Goal: Information Seeking & Learning: Learn about a topic

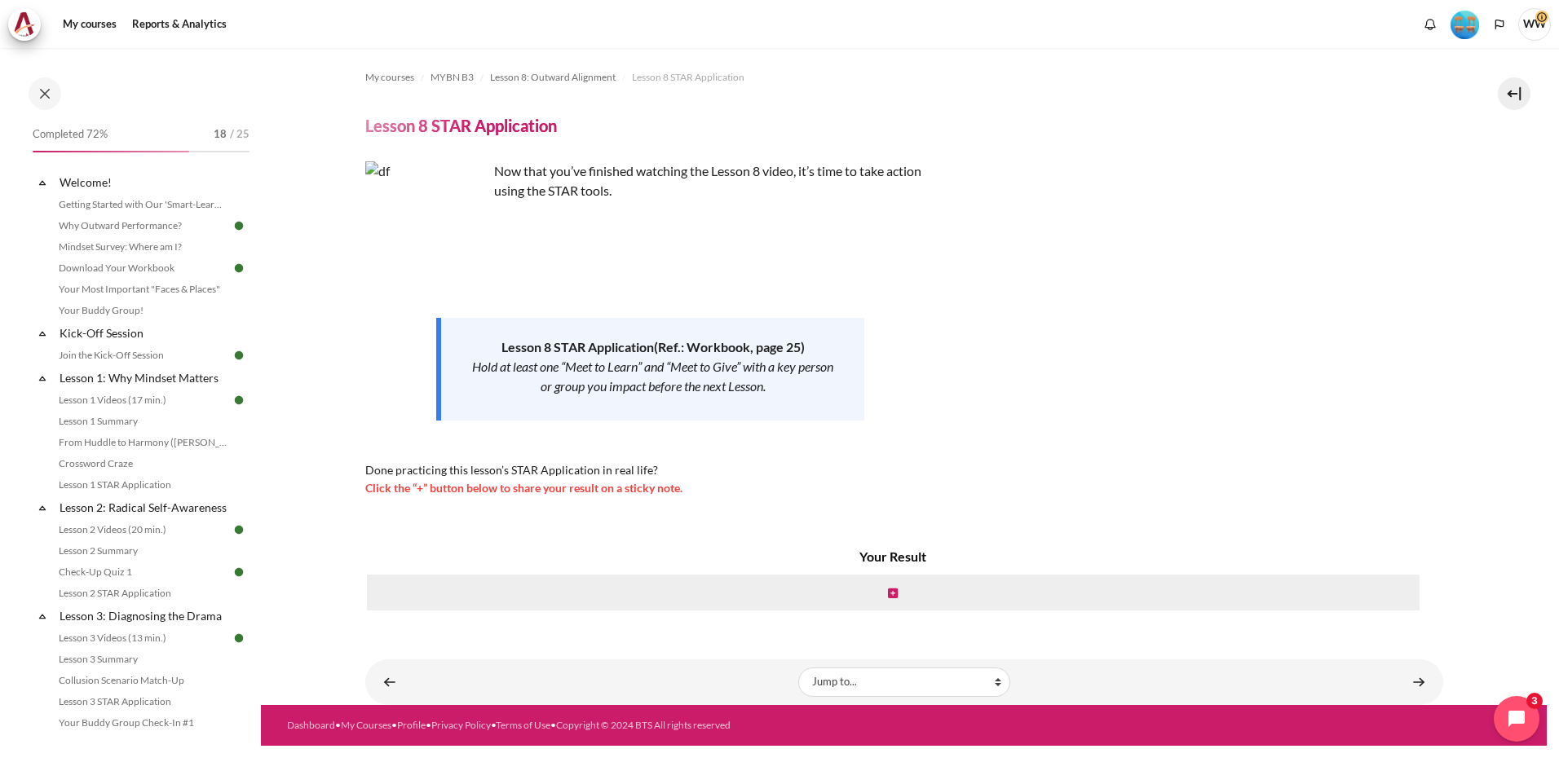
scroll to position [1188, 0]
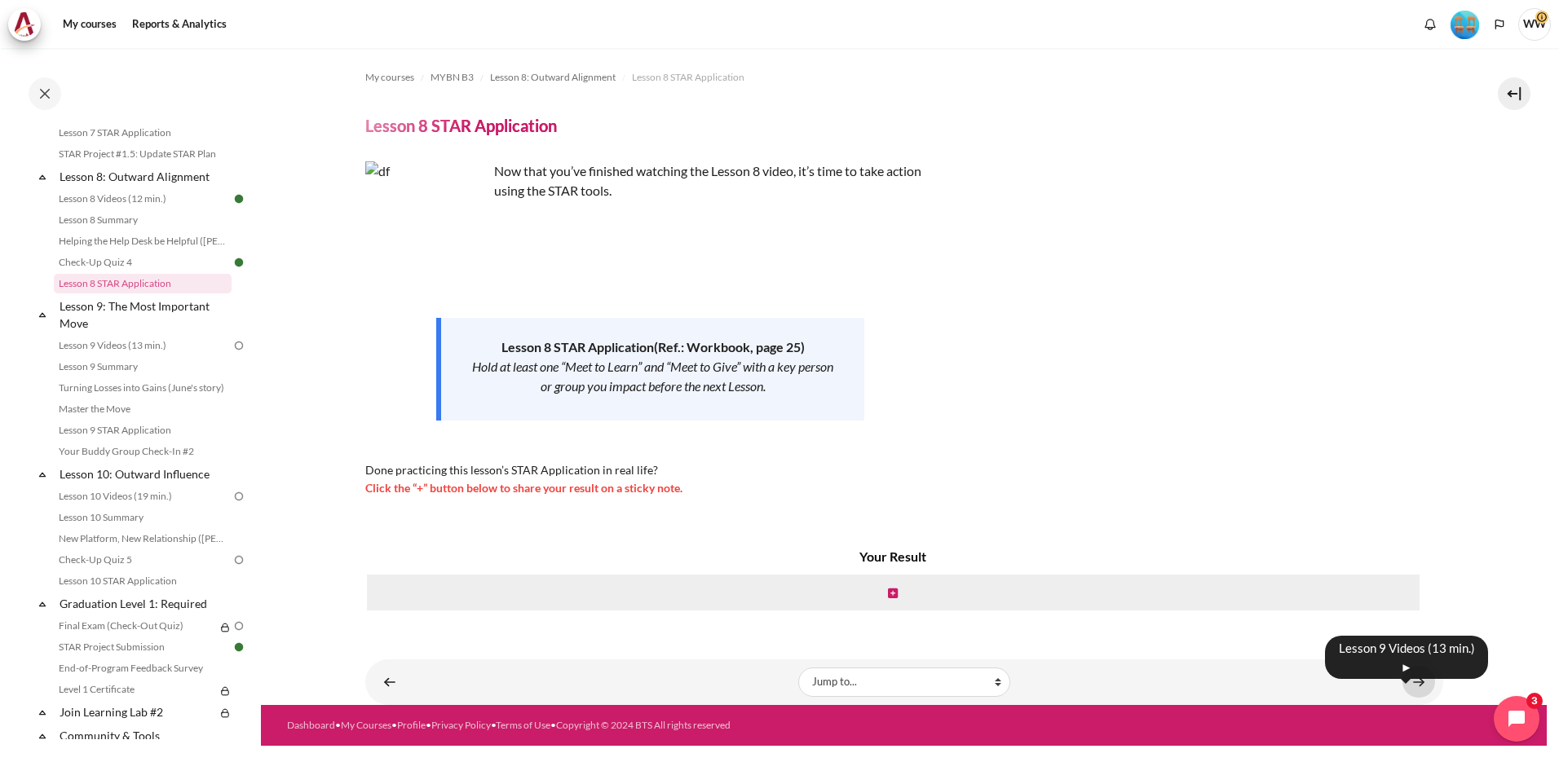
click at [1428, 683] on link "Content" at bounding box center [1418, 682] width 33 height 32
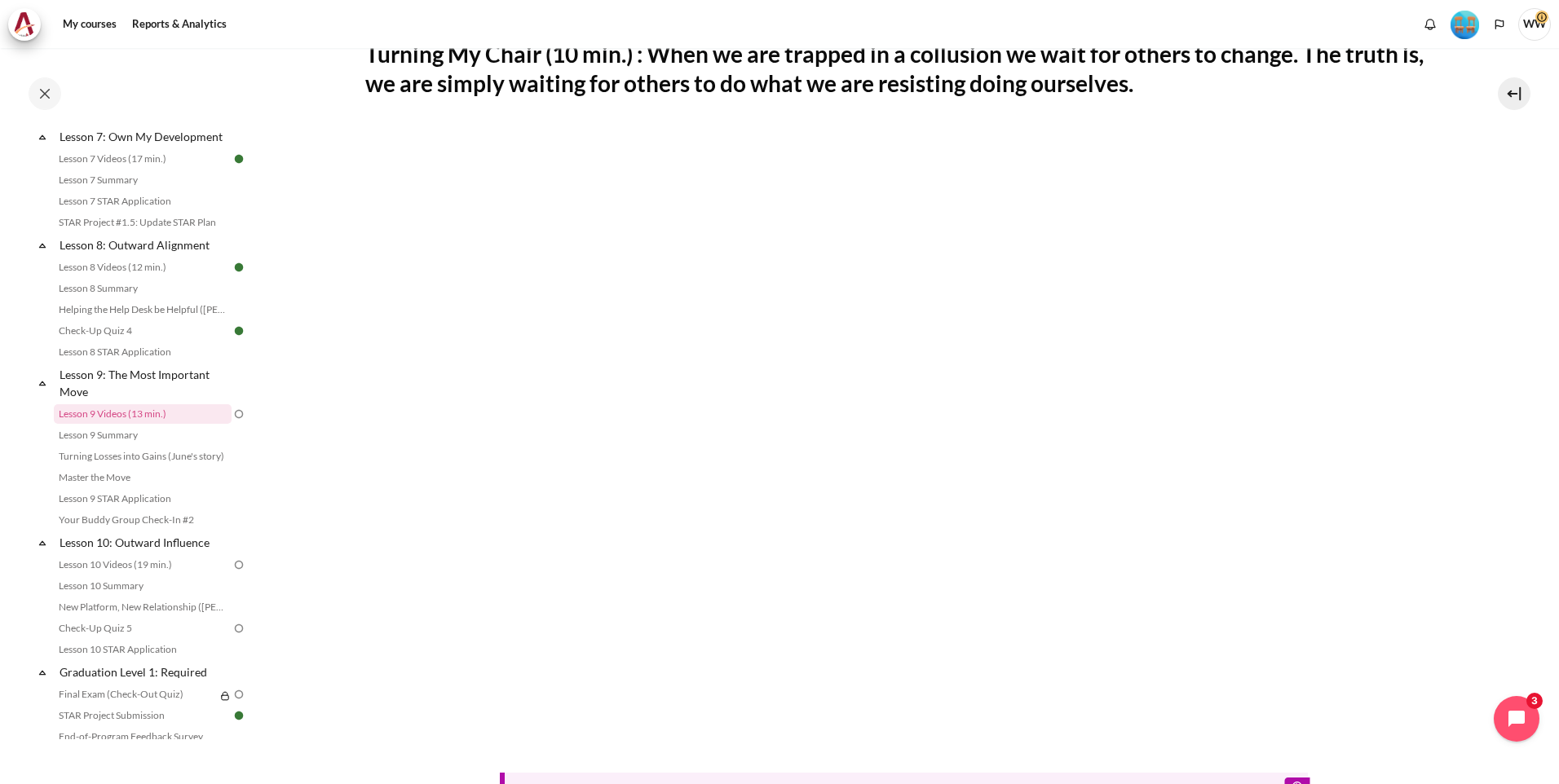
scroll to position [407, 0]
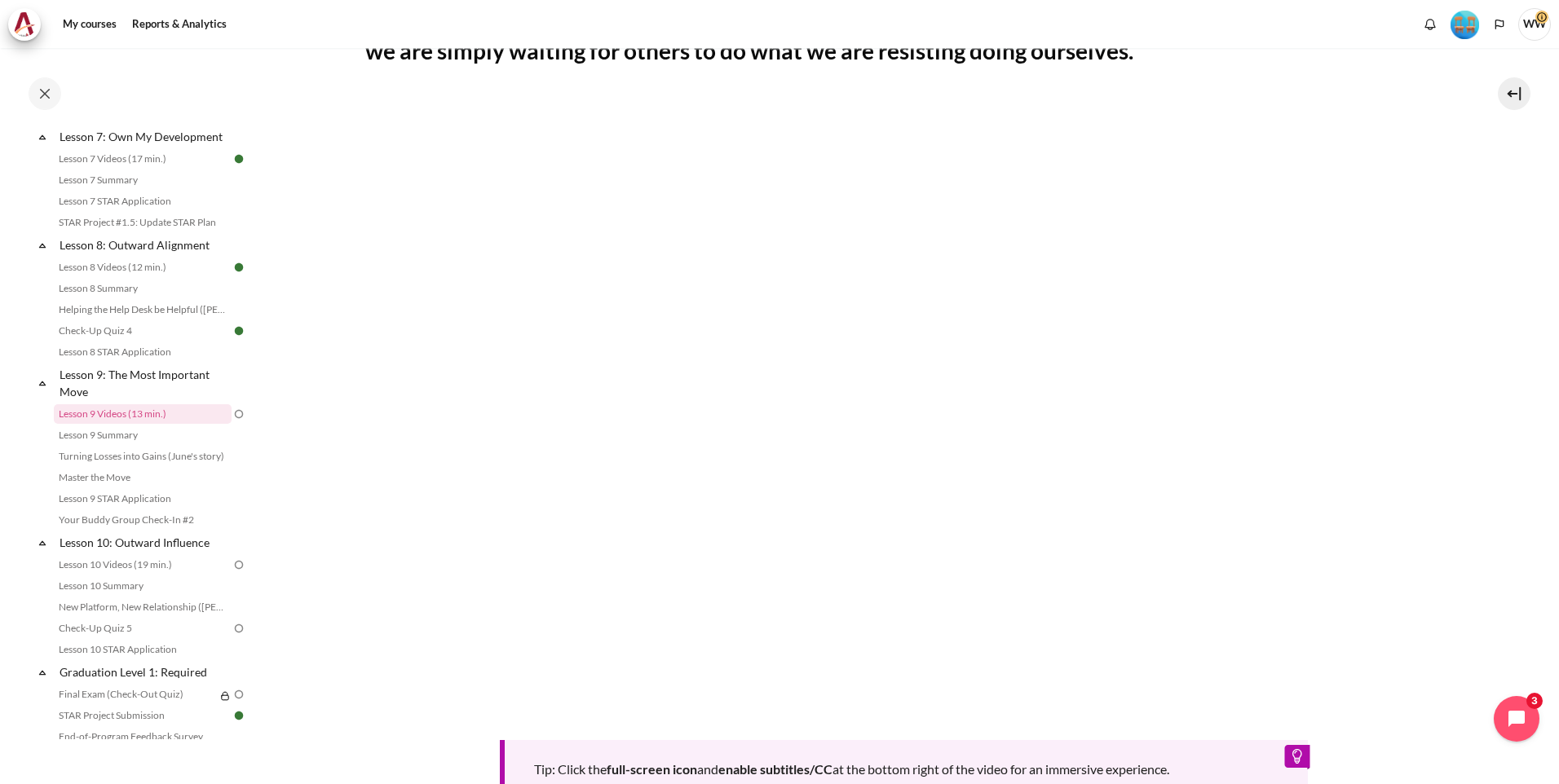
click at [0, 447] on html "Skip to main content Open course index Completed 72% 18 / 25 Expand Collapse" at bounding box center [779, 392] width 1559 height 784
click at [314, 386] on section "My courses MYBN B3 Lesson 9: The Most Important Move Lesson 9 Videos (13 min.) …" at bounding box center [903, 328] width 1285 height 1376
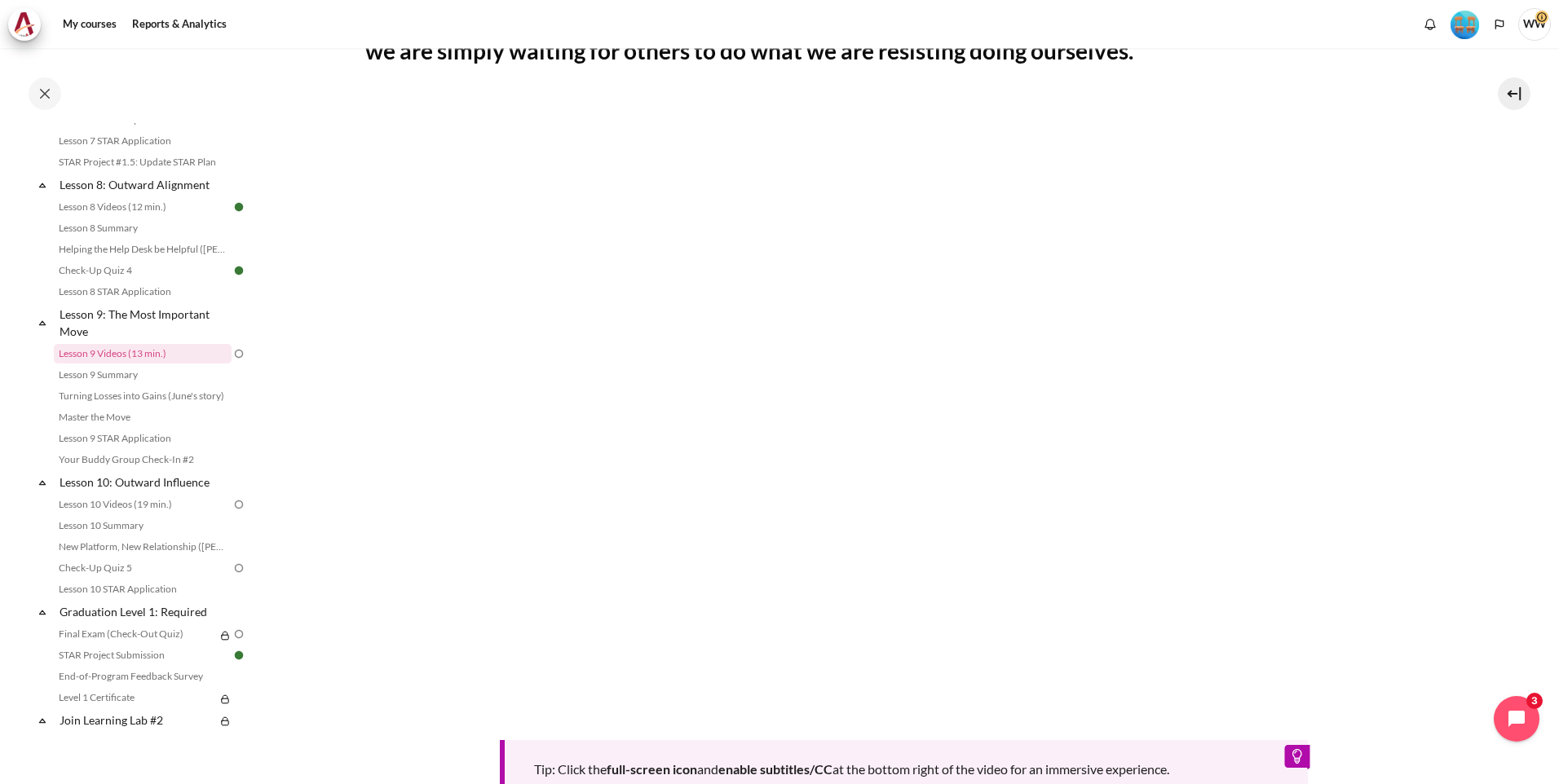
scroll to position [1188, 0]
click at [29, 412] on div "Completed 72% 18 / 25 Expand Collapse Welcome! Highlighted" at bounding box center [141, 432] width 233 height 616
click at [33, 414] on div "Completed 72% 18 / 25 Expand Collapse Welcome! Highlighted" at bounding box center [141, 432] width 233 height 616
click at [4, 258] on div "Completed 72% 18 / 25 Expand Collapse Welcome! Highlighted" at bounding box center [130, 416] width 261 height 735
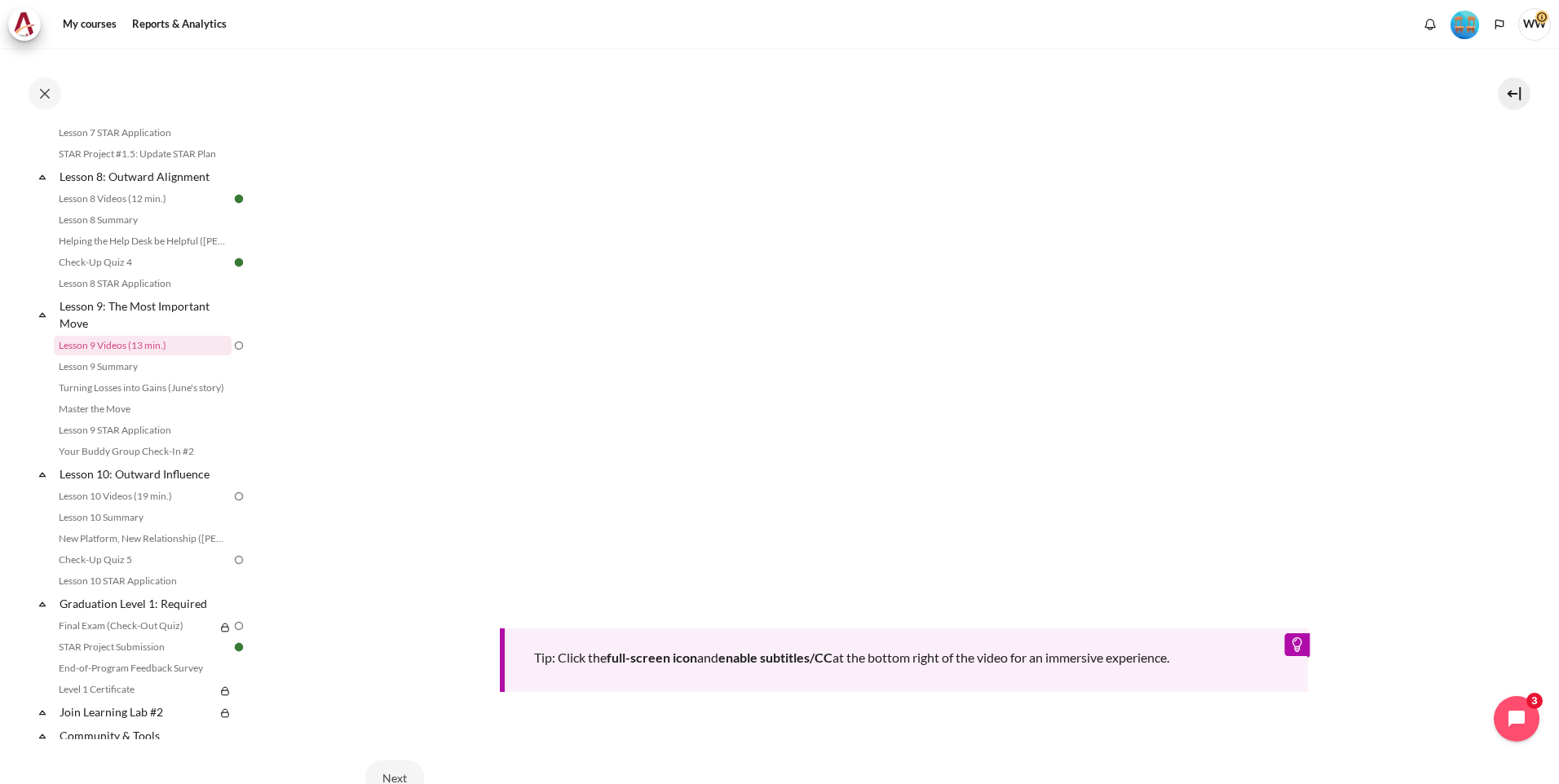
scroll to position [570, 0]
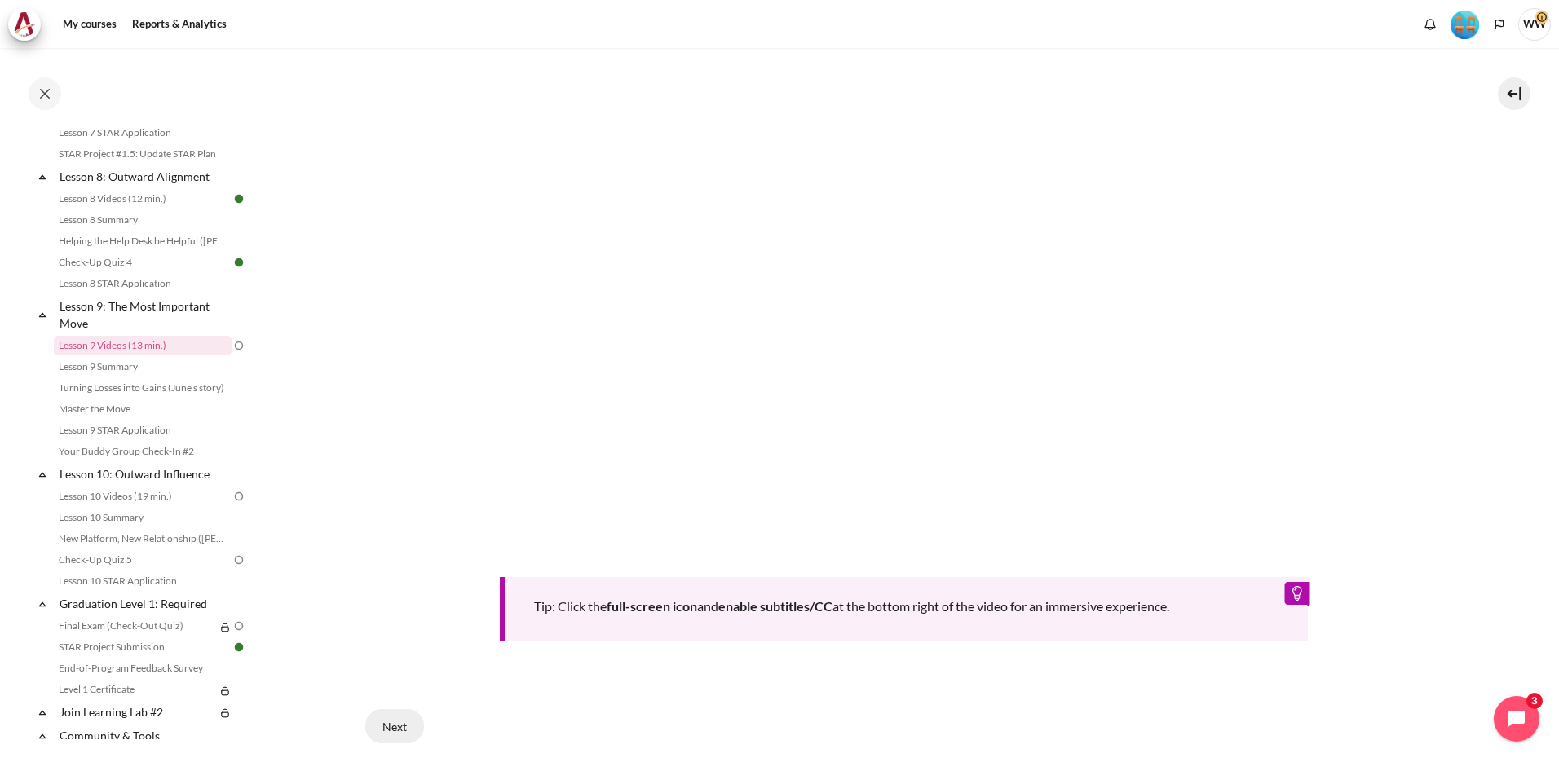
click at [396, 719] on button "Next" at bounding box center [395, 726] width 59 height 34
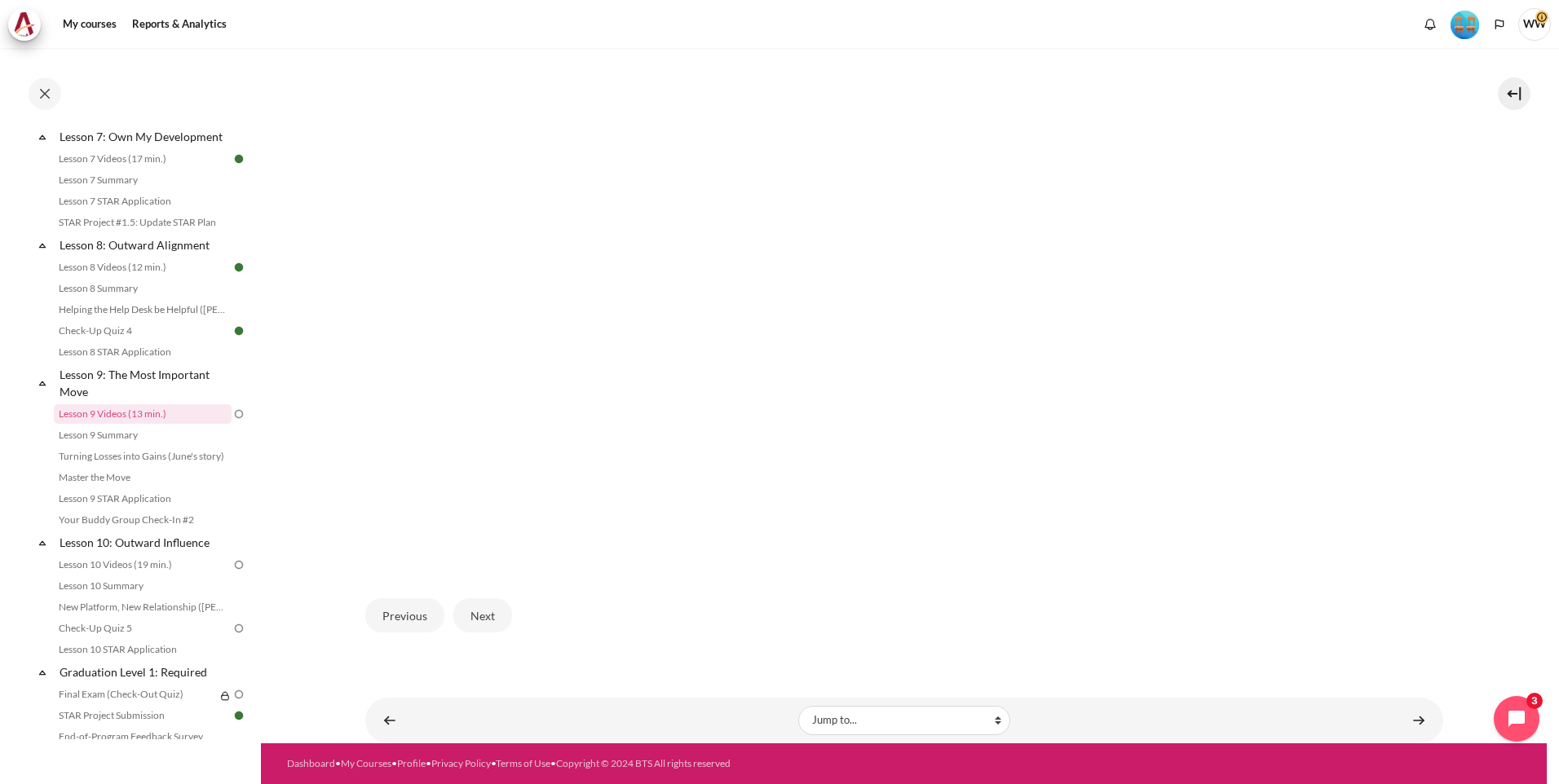
scroll to position [412, 0]
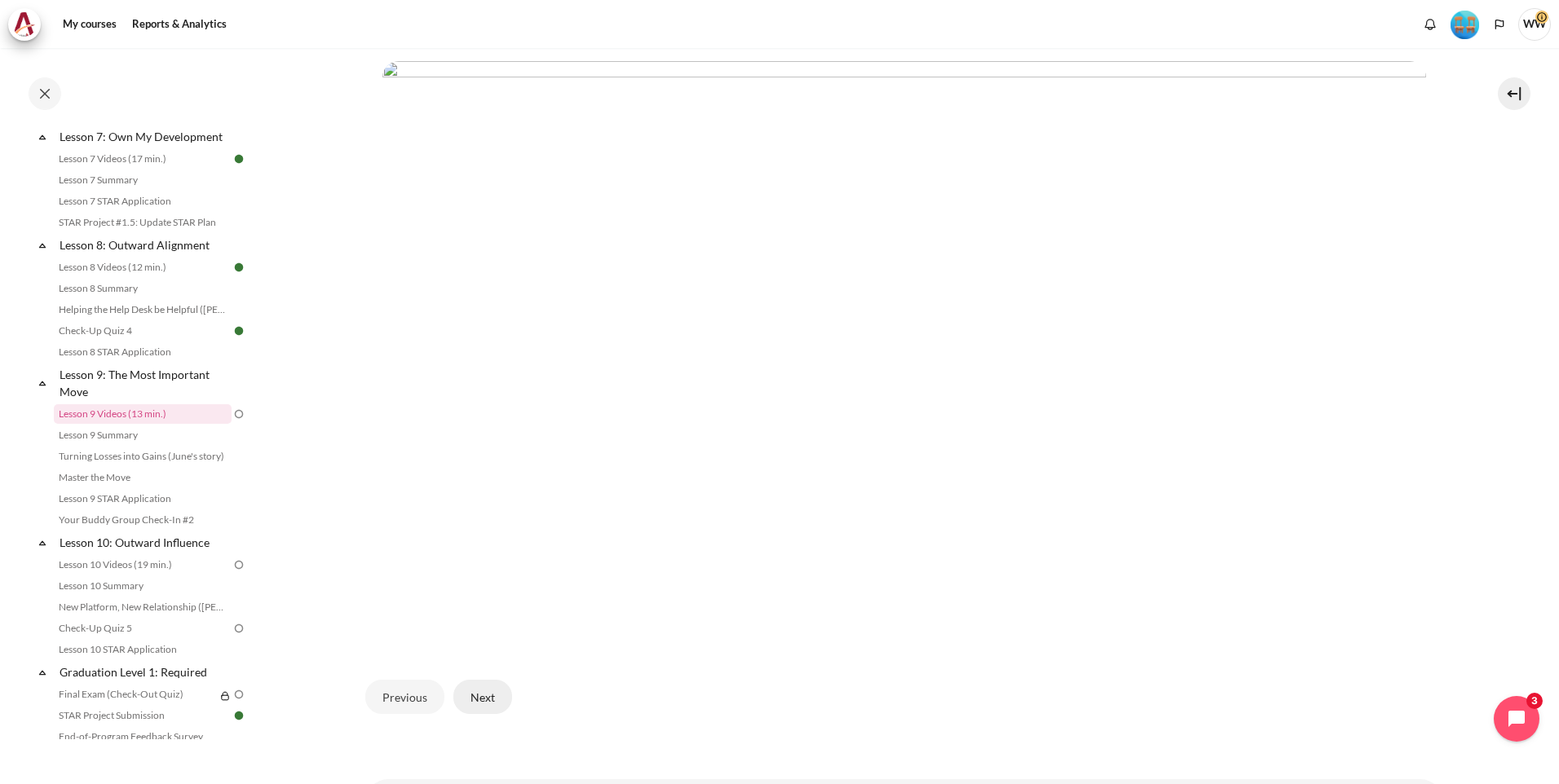
click at [482, 691] on button "Next" at bounding box center [483, 696] width 59 height 34
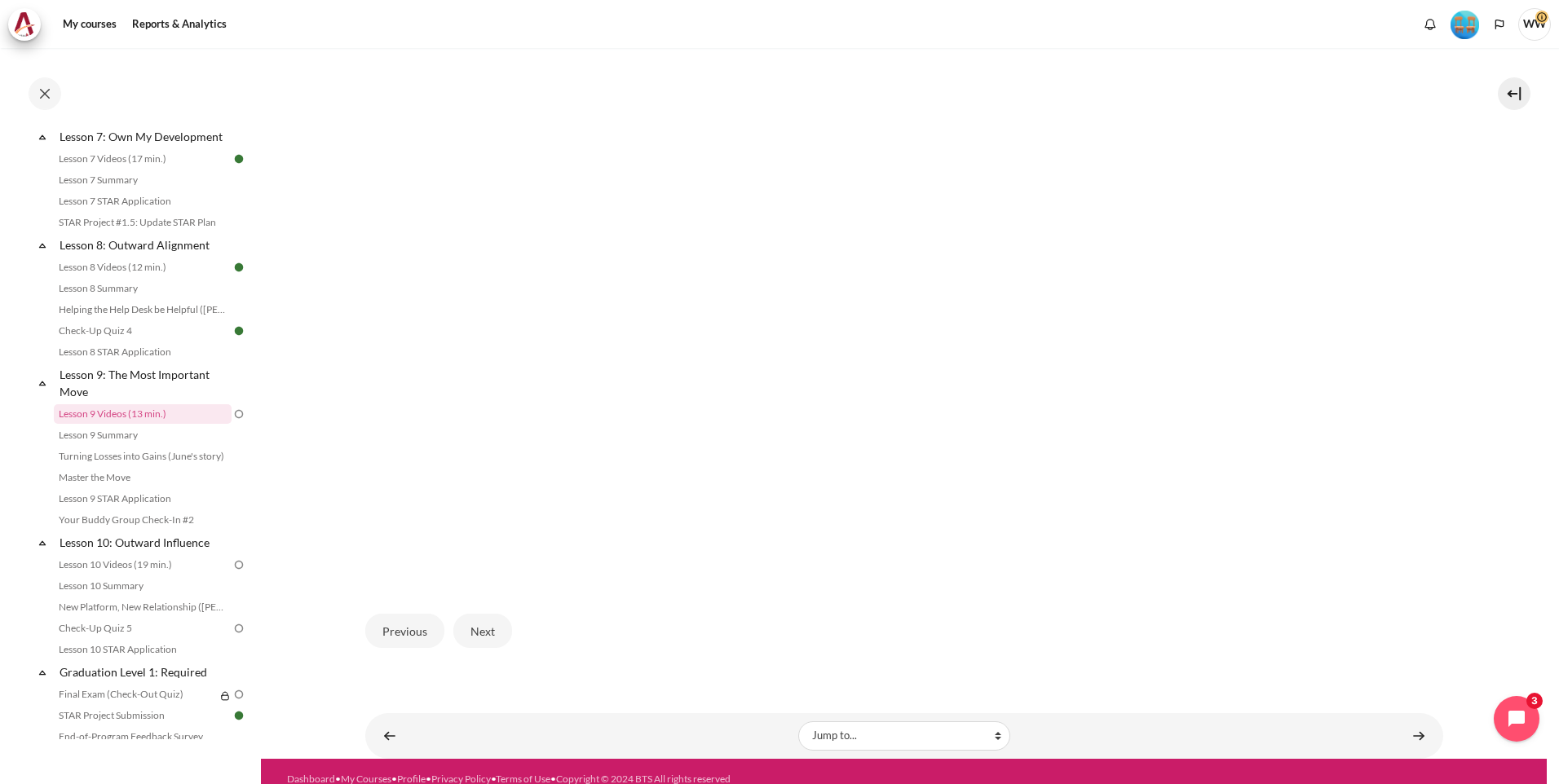
scroll to position [493, 0]
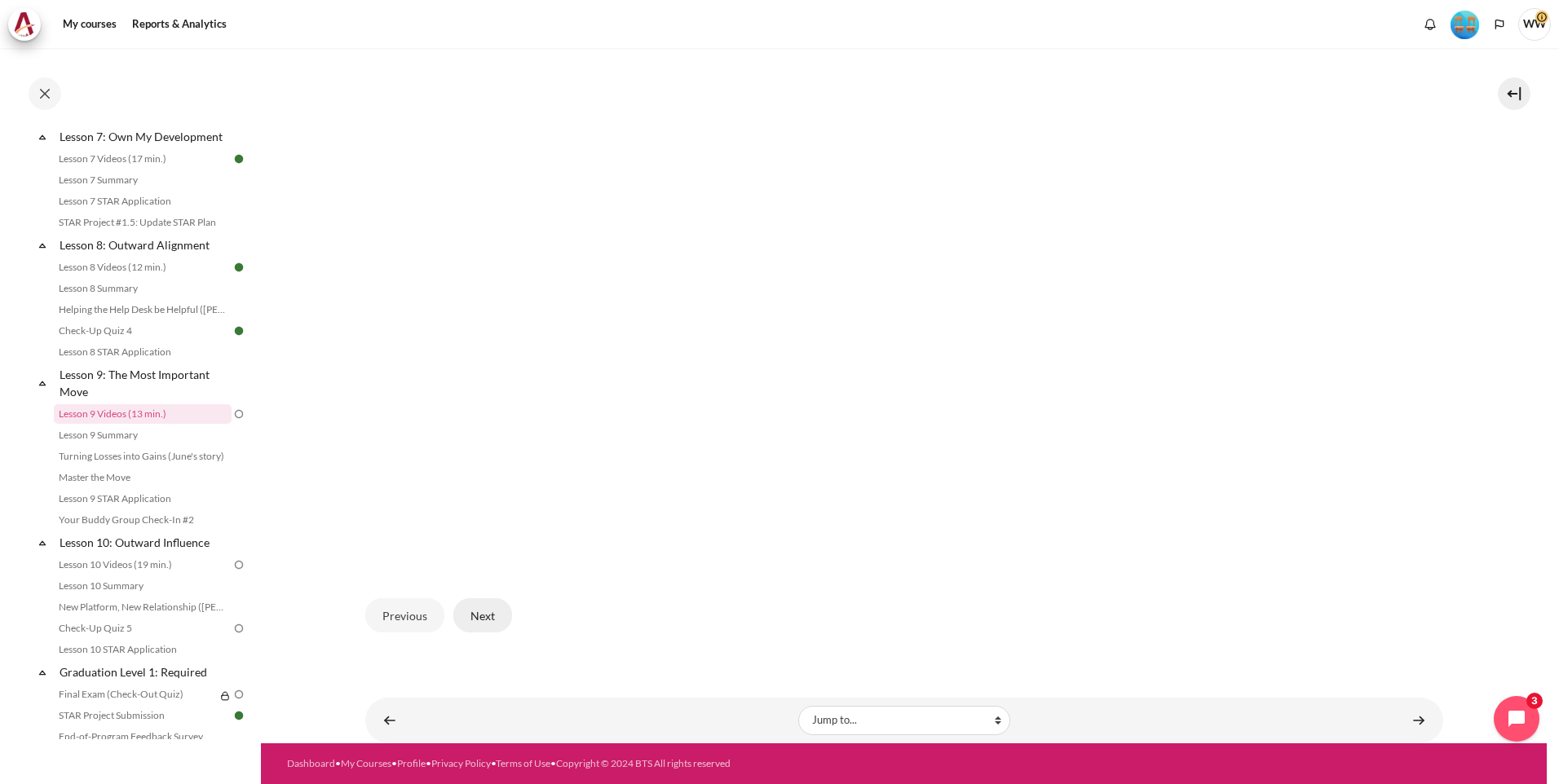
click at [479, 618] on button "Next" at bounding box center [483, 615] width 59 height 34
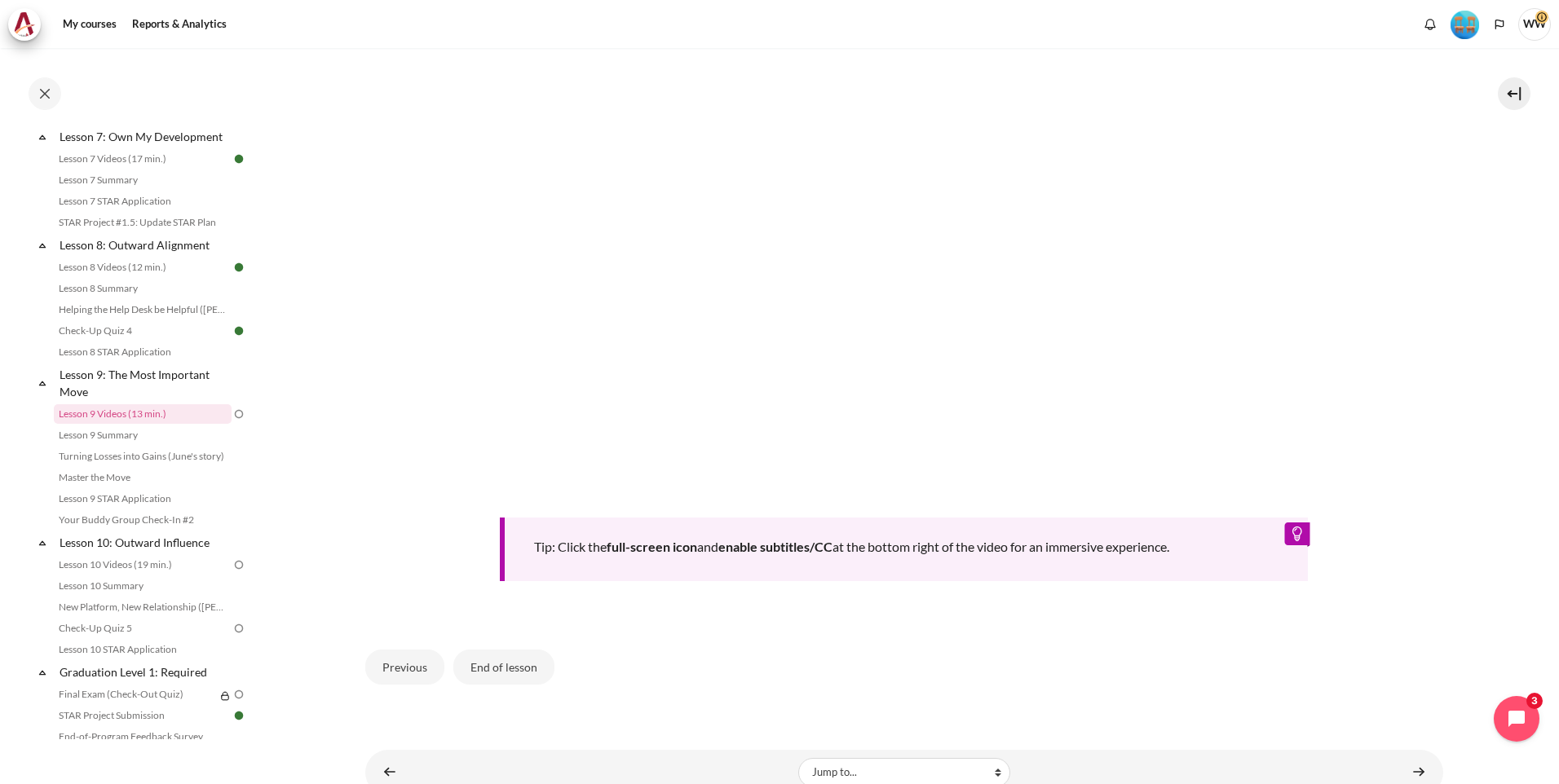
scroll to position [707, 0]
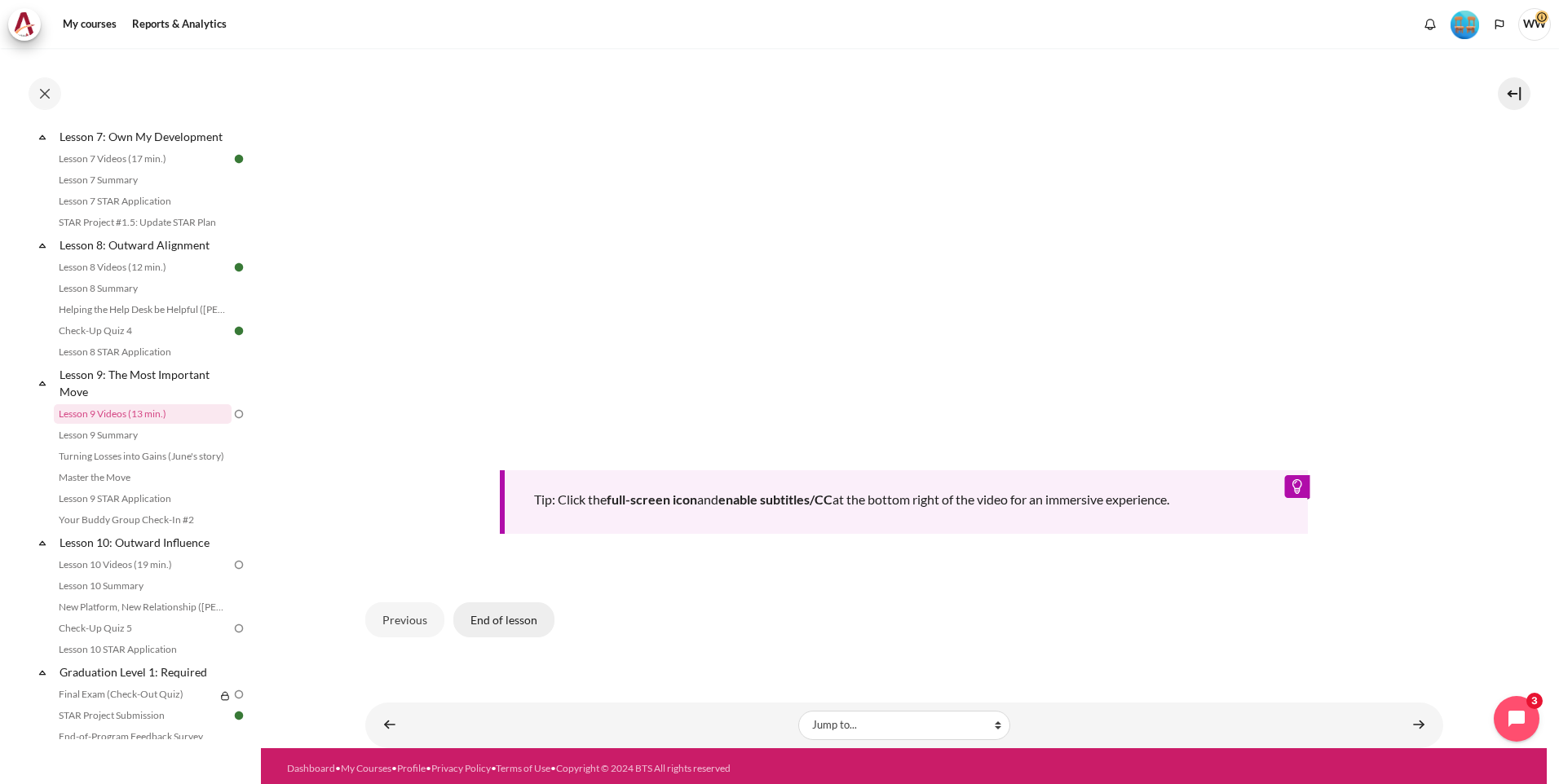
click at [535, 620] on button "End of lesson" at bounding box center [504, 619] width 101 height 34
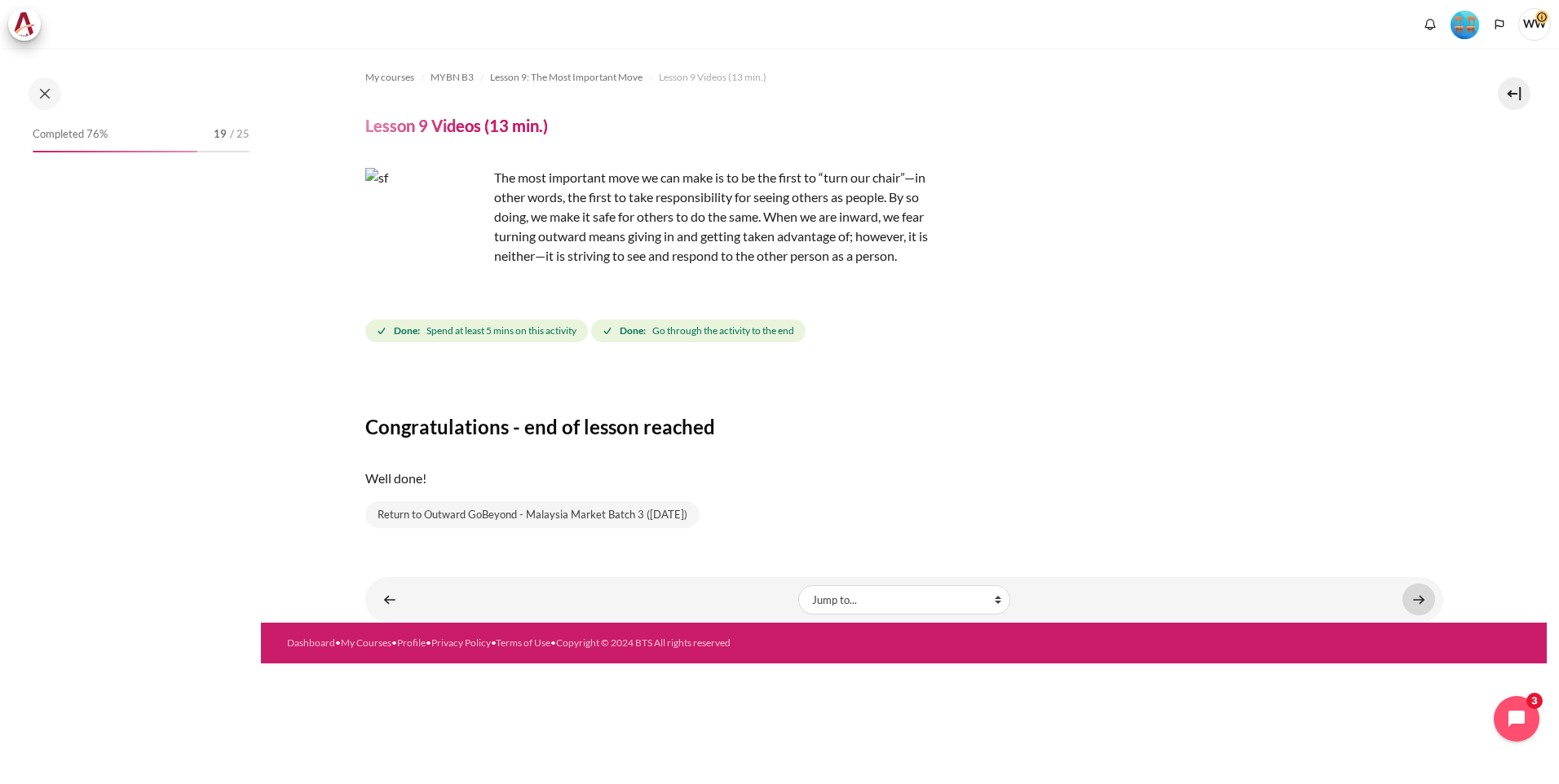
click at [1416, 600] on link "Content" at bounding box center [1418, 599] width 33 height 32
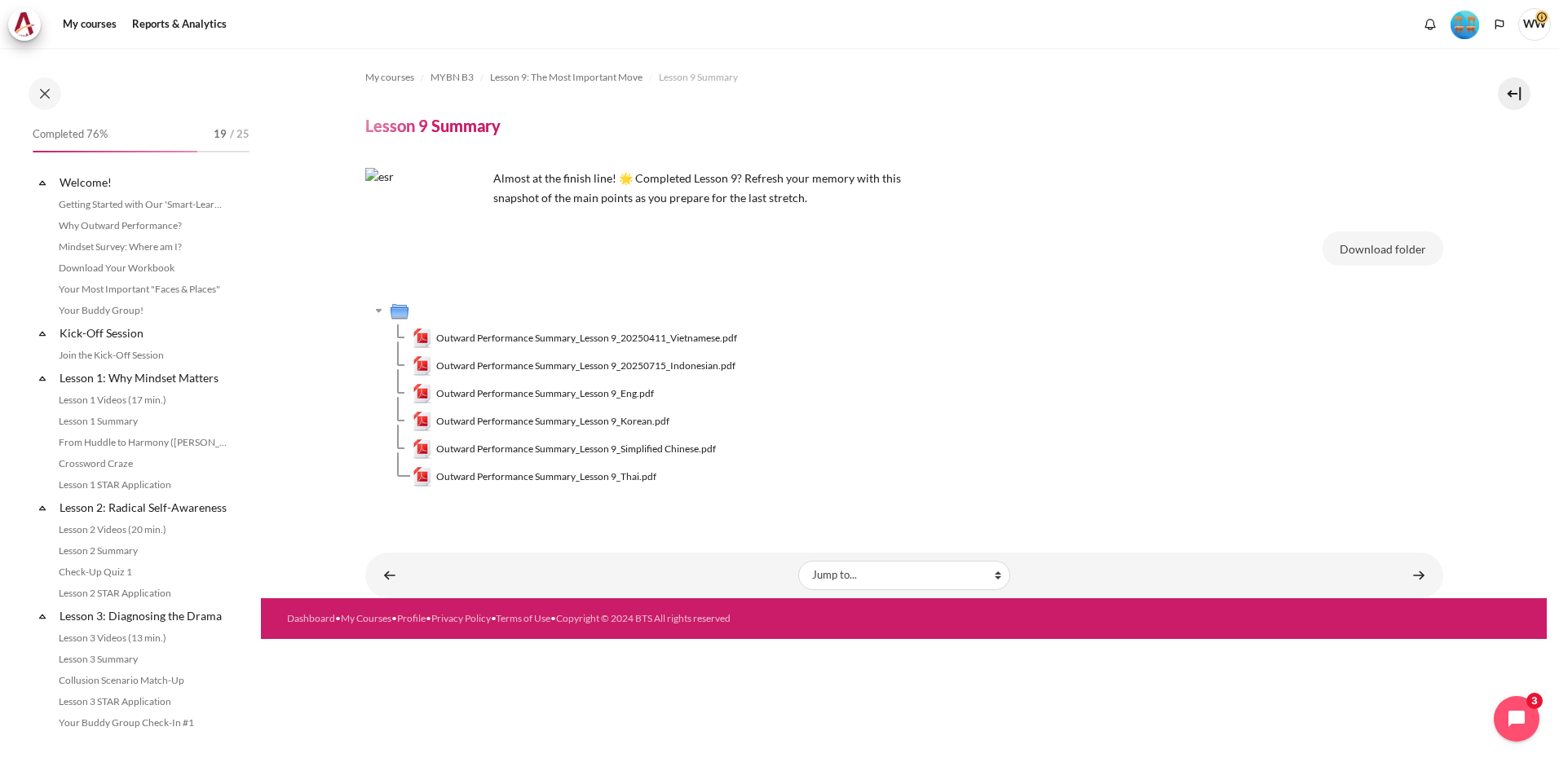
scroll to position [1140, 0]
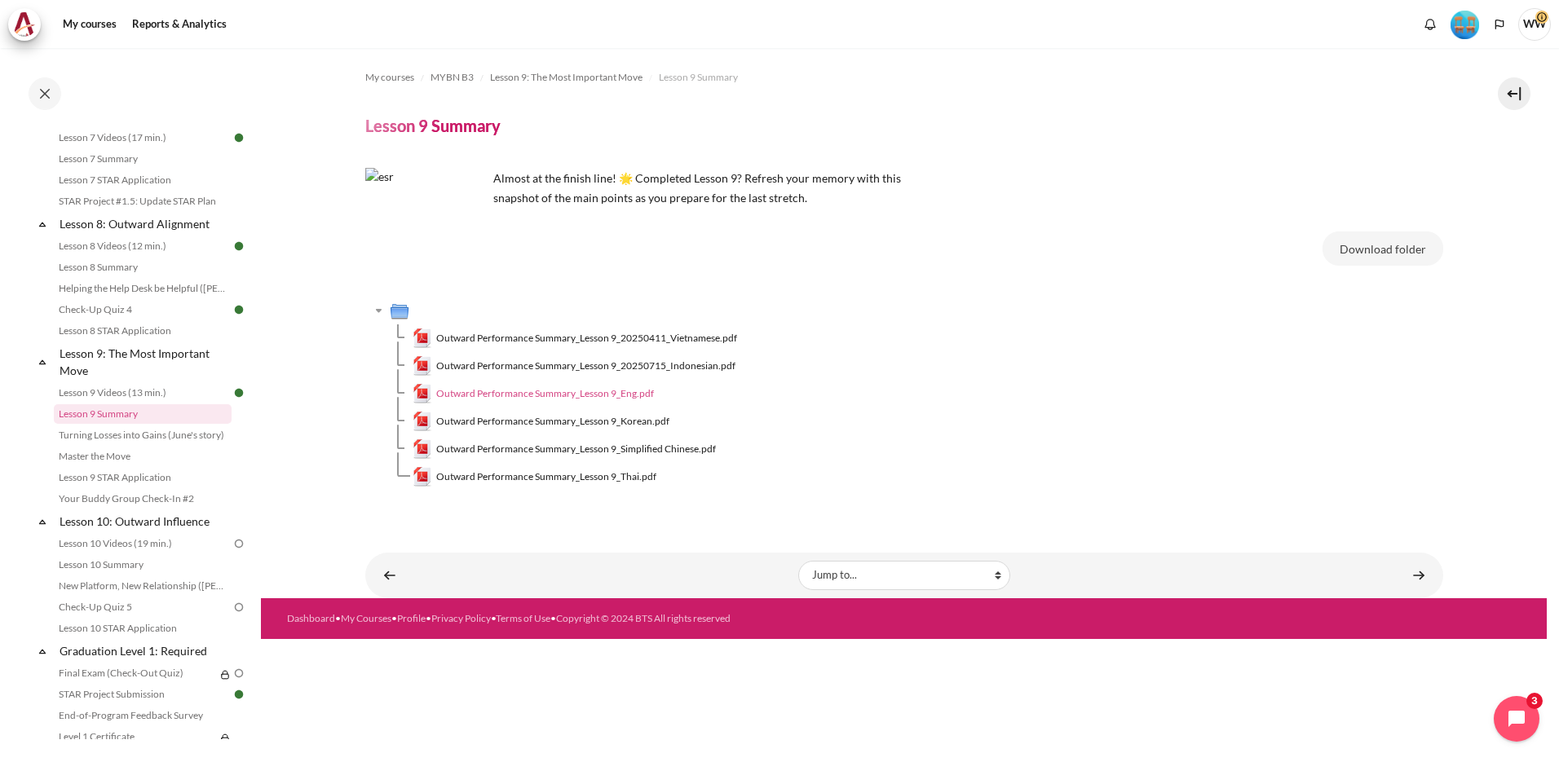
click at [609, 392] on span "Outward Performance Summary_Lesson 9_Eng.pdf" at bounding box center [545, 393] width 218 height 15
click at [1422, 569] on link "Content" at bounding box center [1418, 575] width 33 height 32
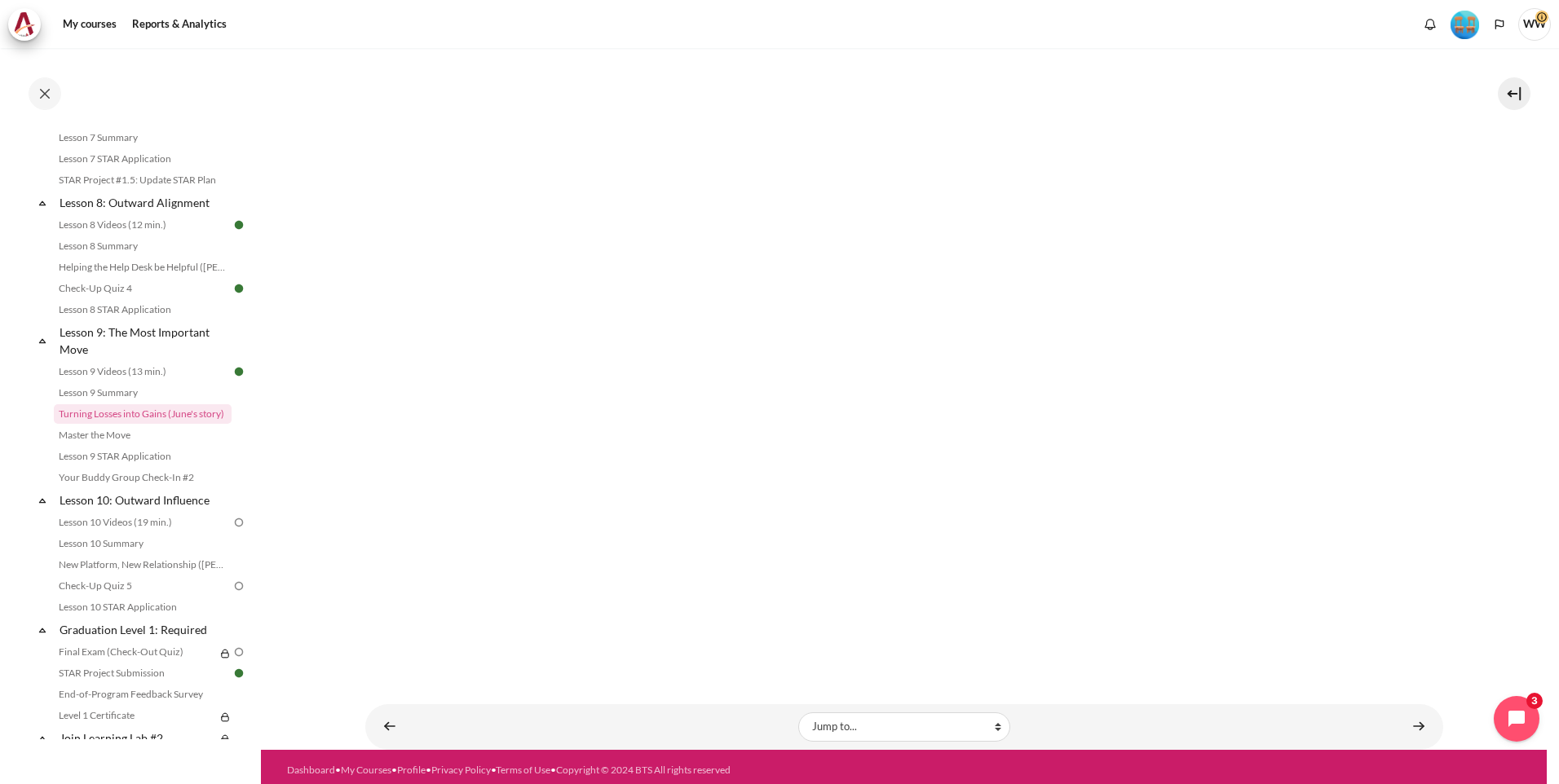
scroll to position [333, 0]
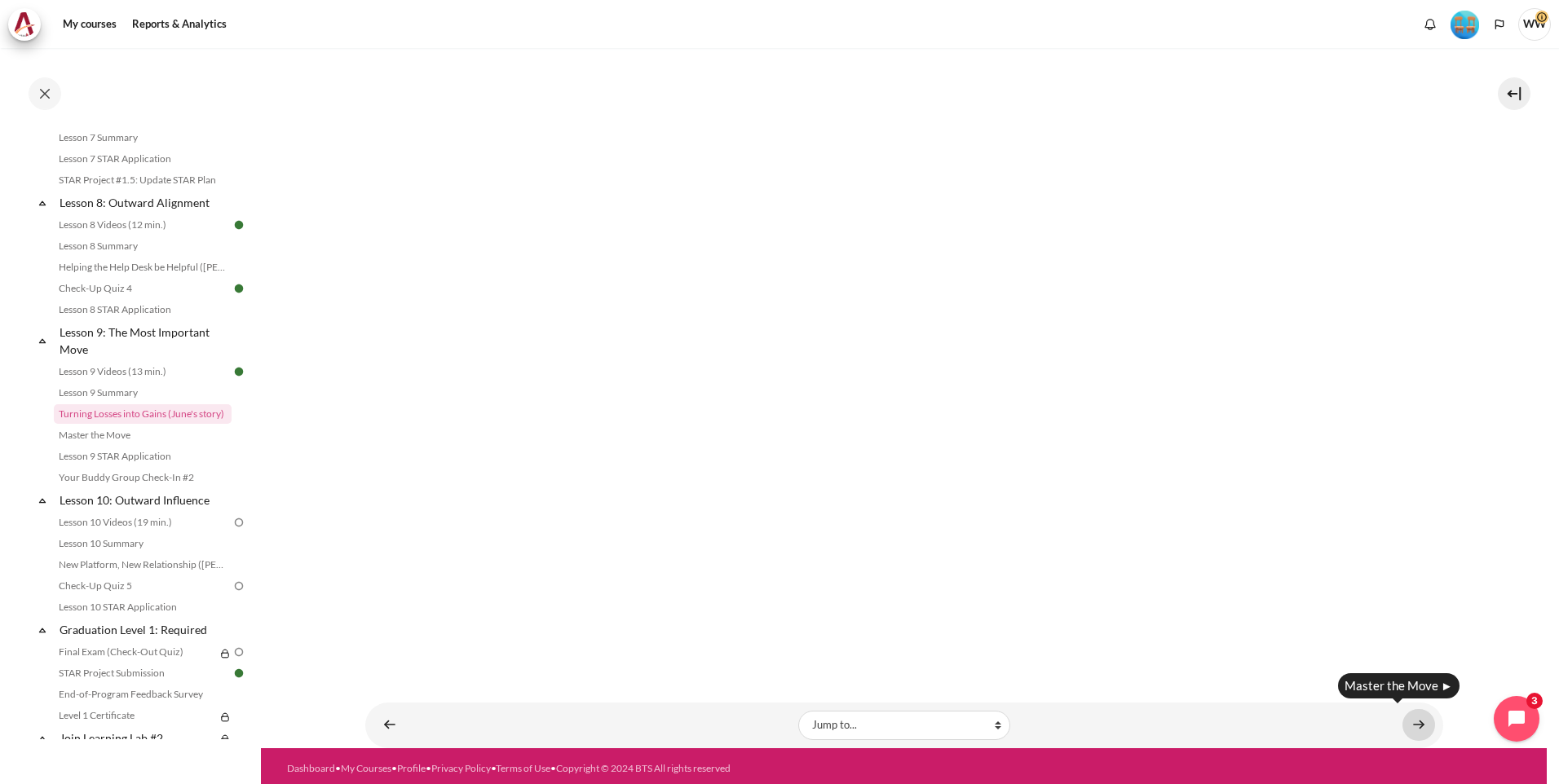
click at [1409, 718] on link "Content" at bounding box center [1418, 725] width 33 height 32
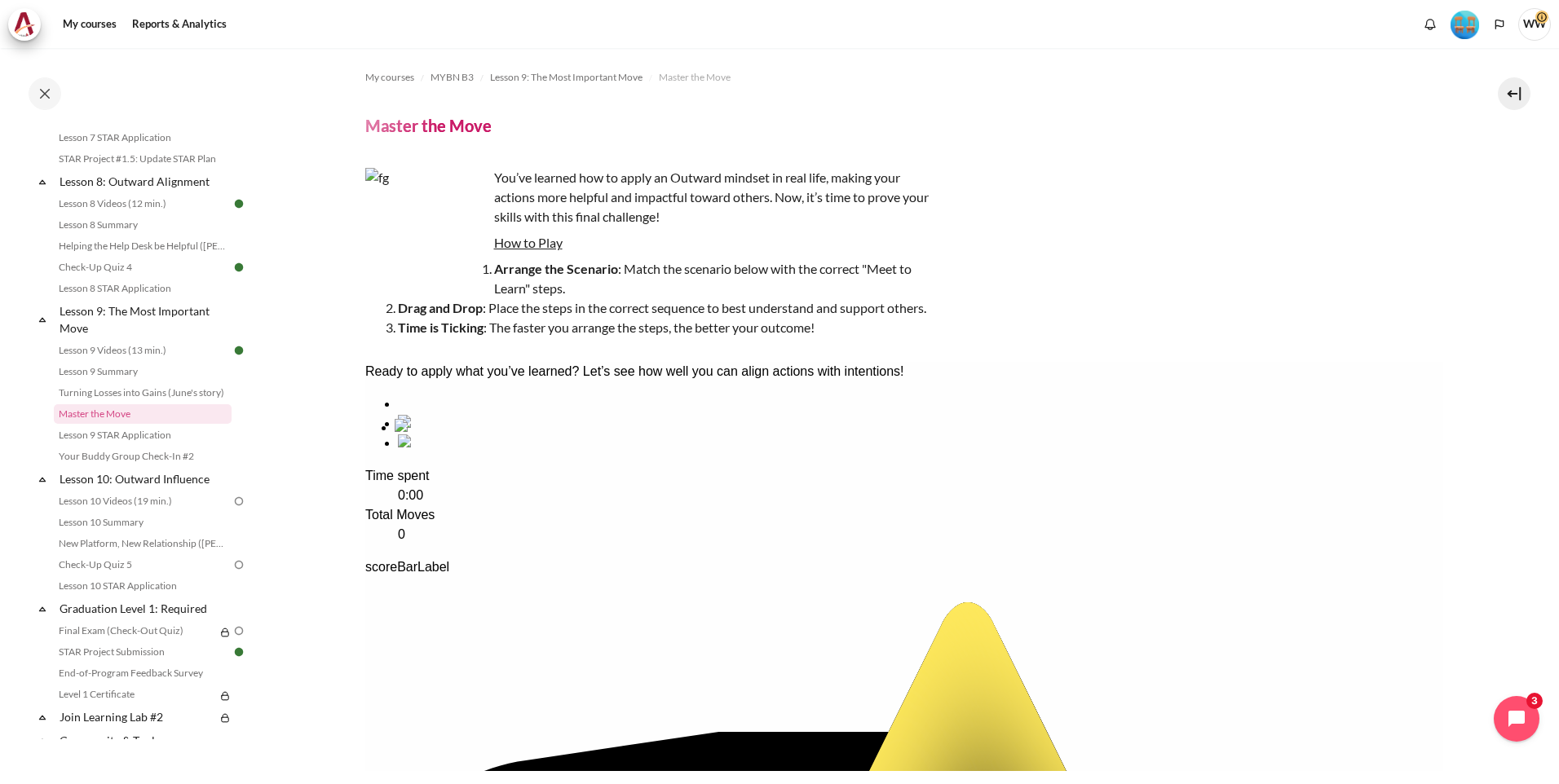
drag, startPoint x: 612, startPoint y: 480, endPoint x: 456, endPoint y: 477, distance: 156.0
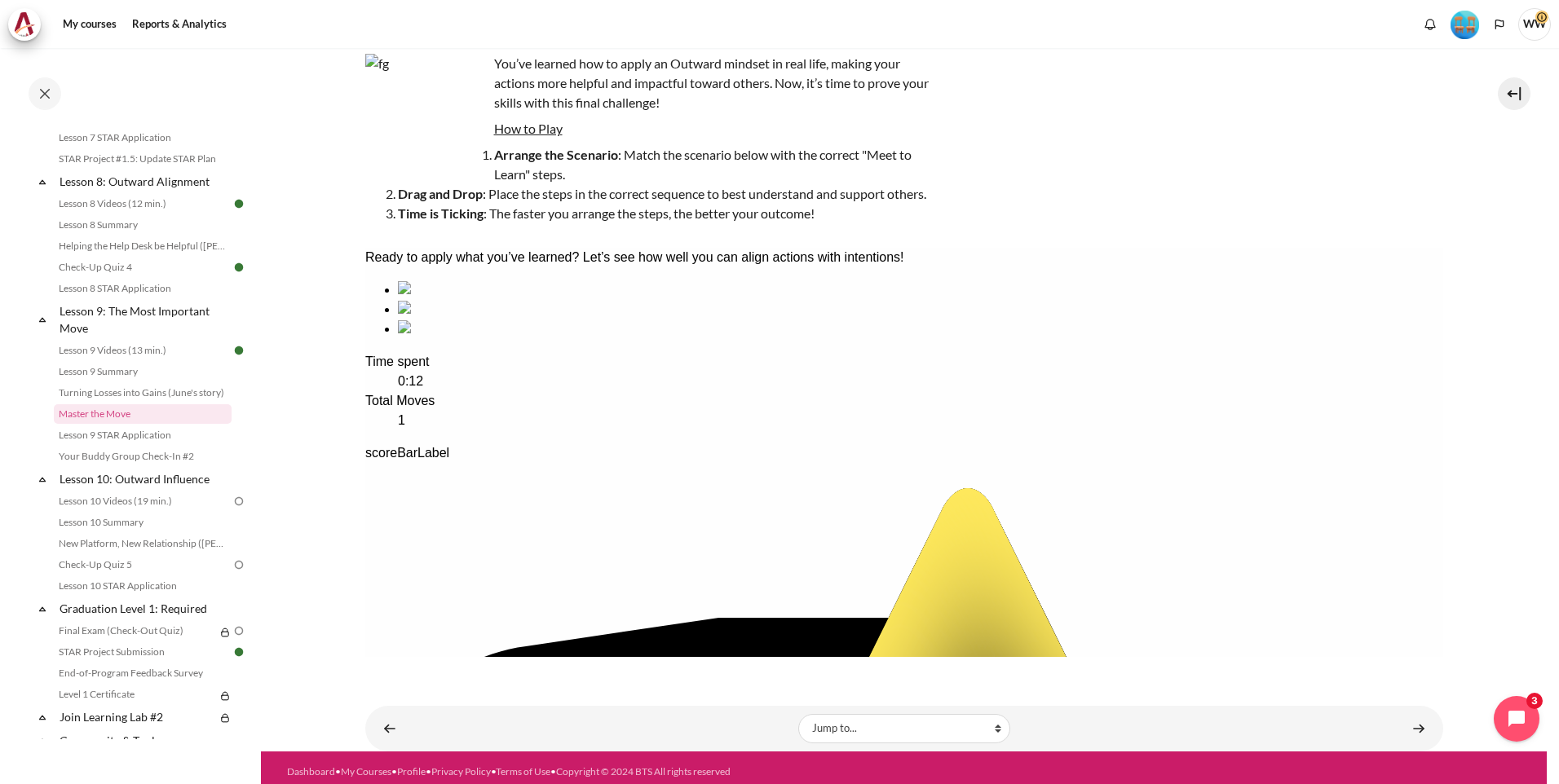
scroll to position [122, 0]
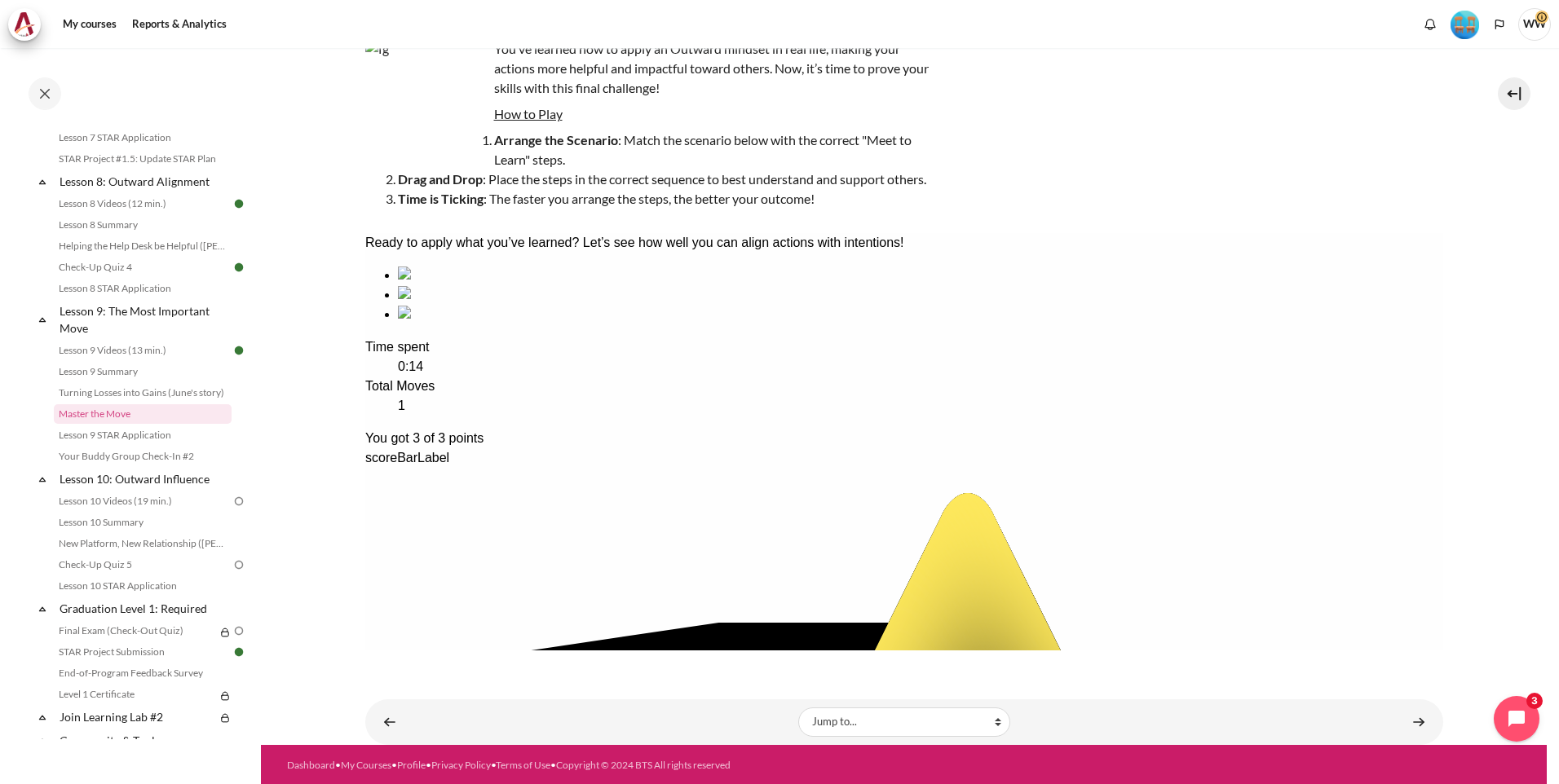
scroll to position [130, 0]
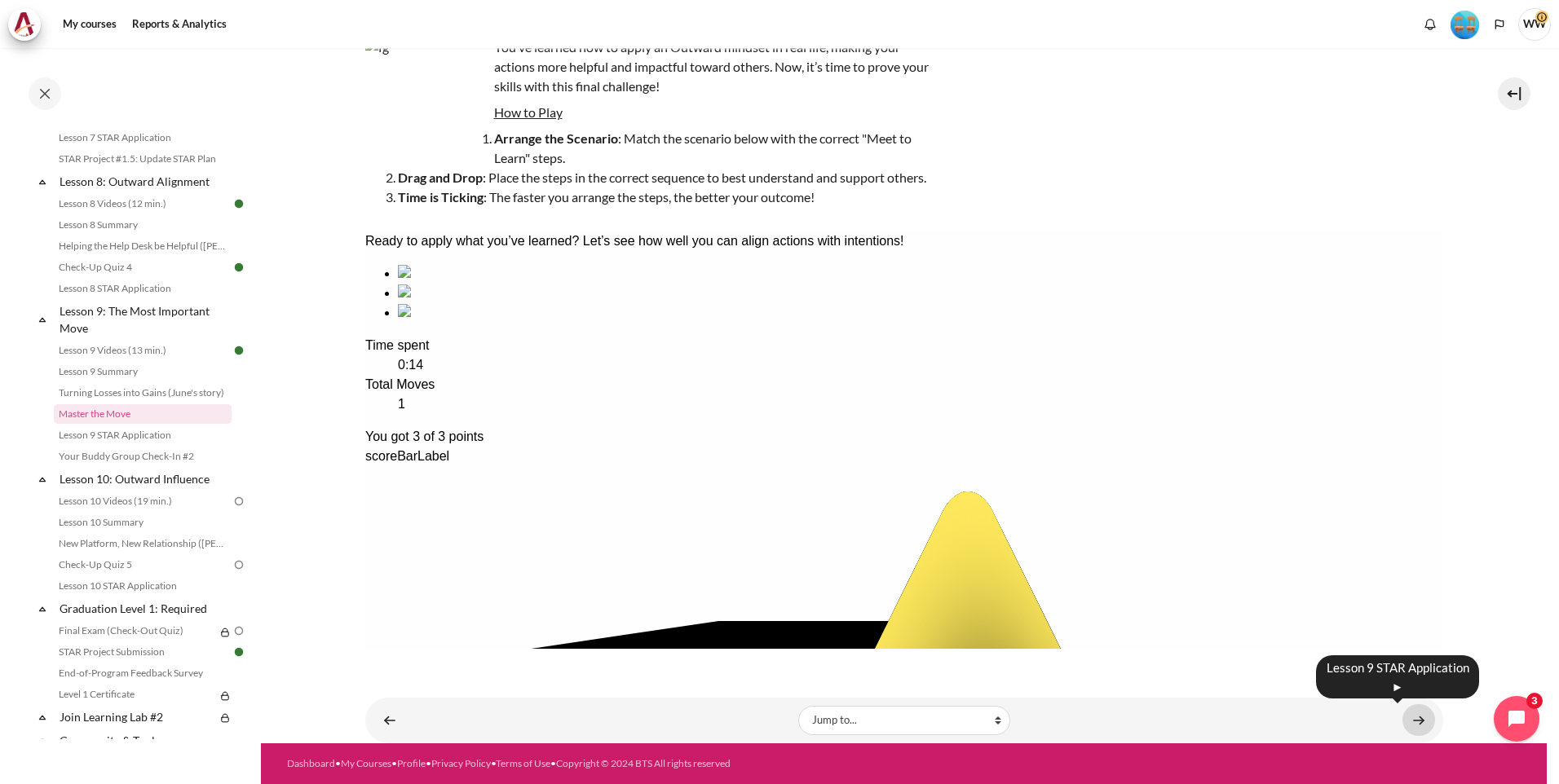
click at [1404, 724] on link "Content" at bounding box center [1418, 720] width 33 height 32
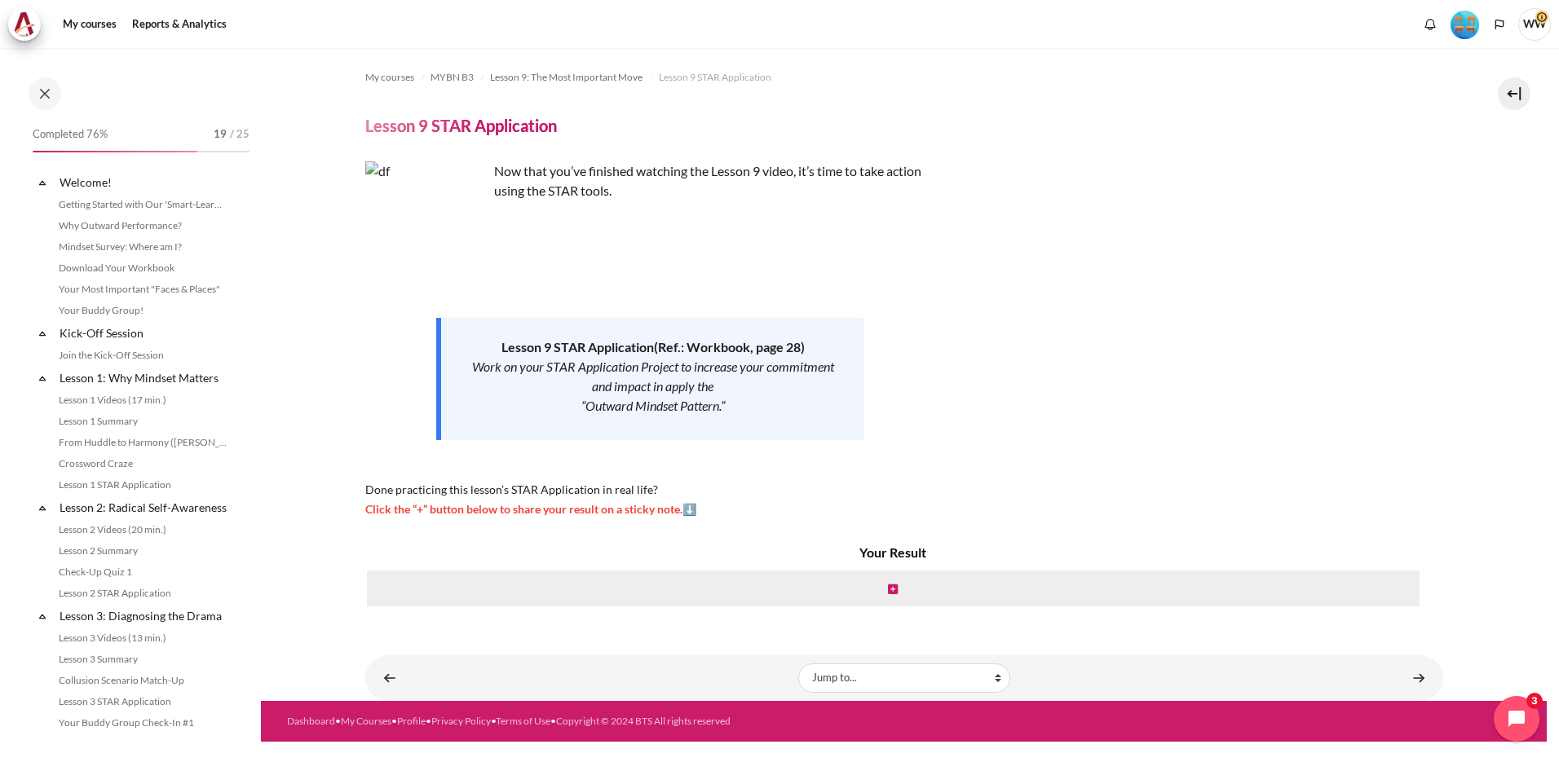
scroll to position [1203, 0]
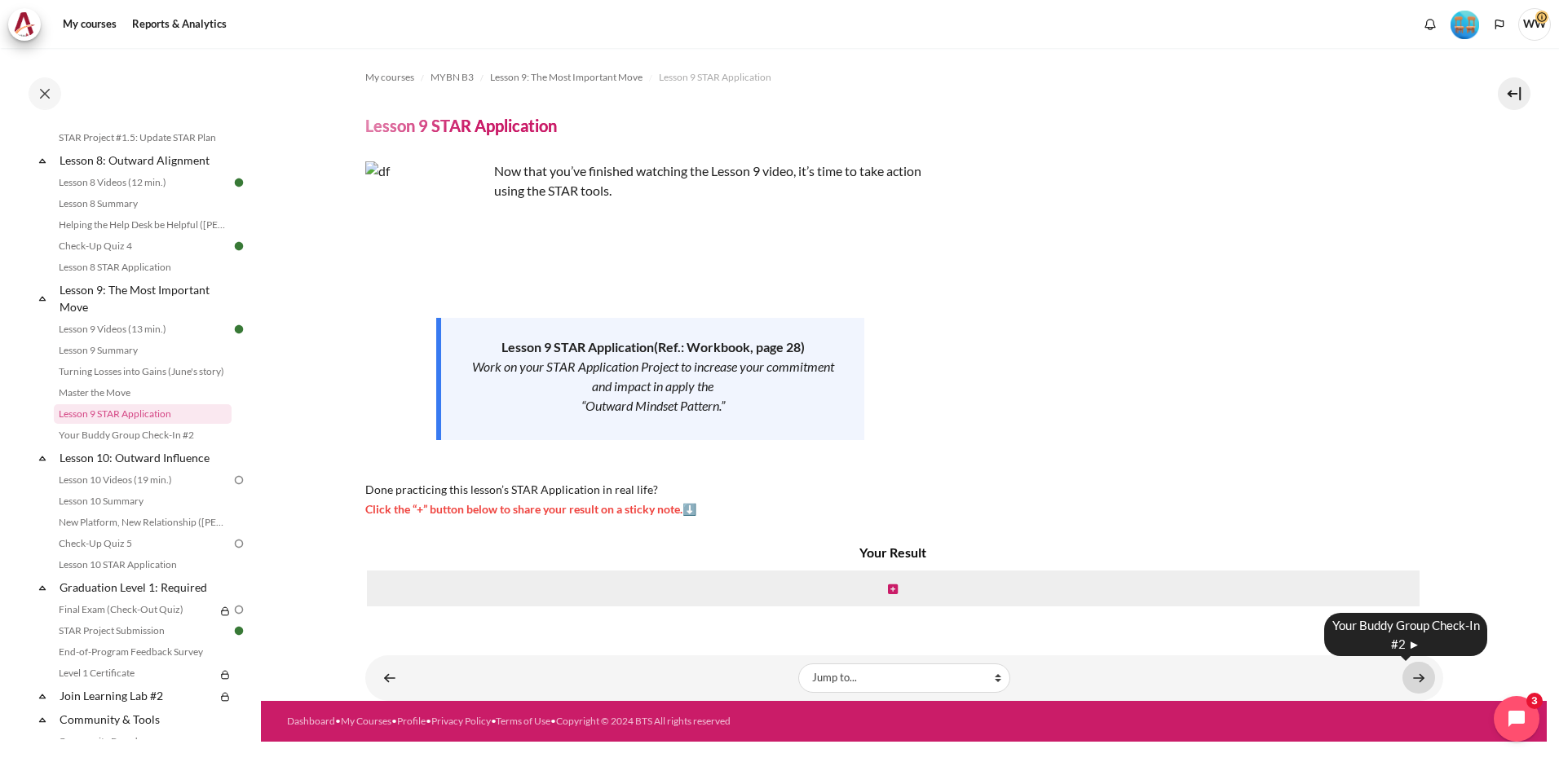
click at [1424, 673] on link "Content" at bounding box center [1418, 677] width 33 height 32
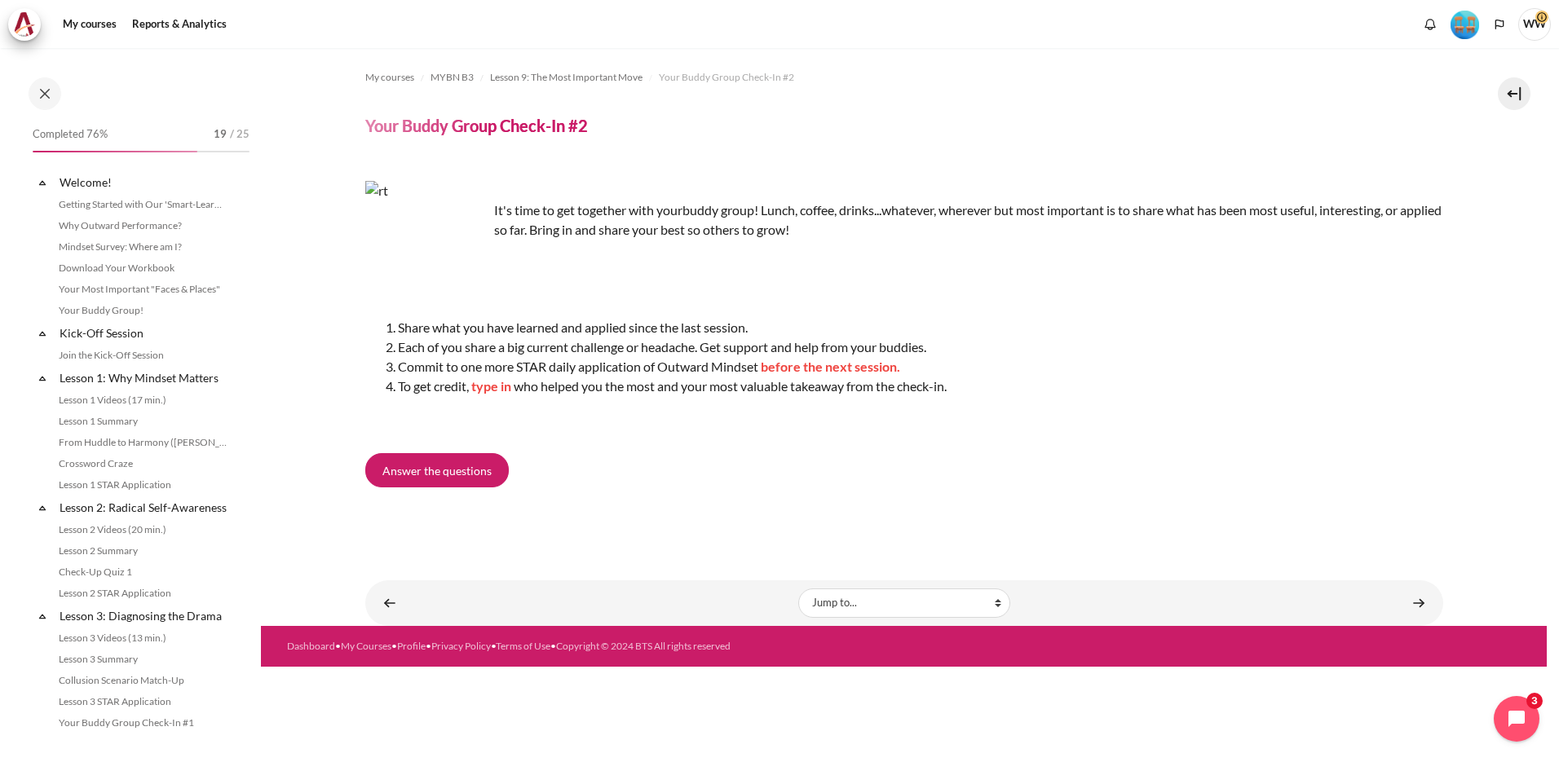
scroll to position [1225, 0]
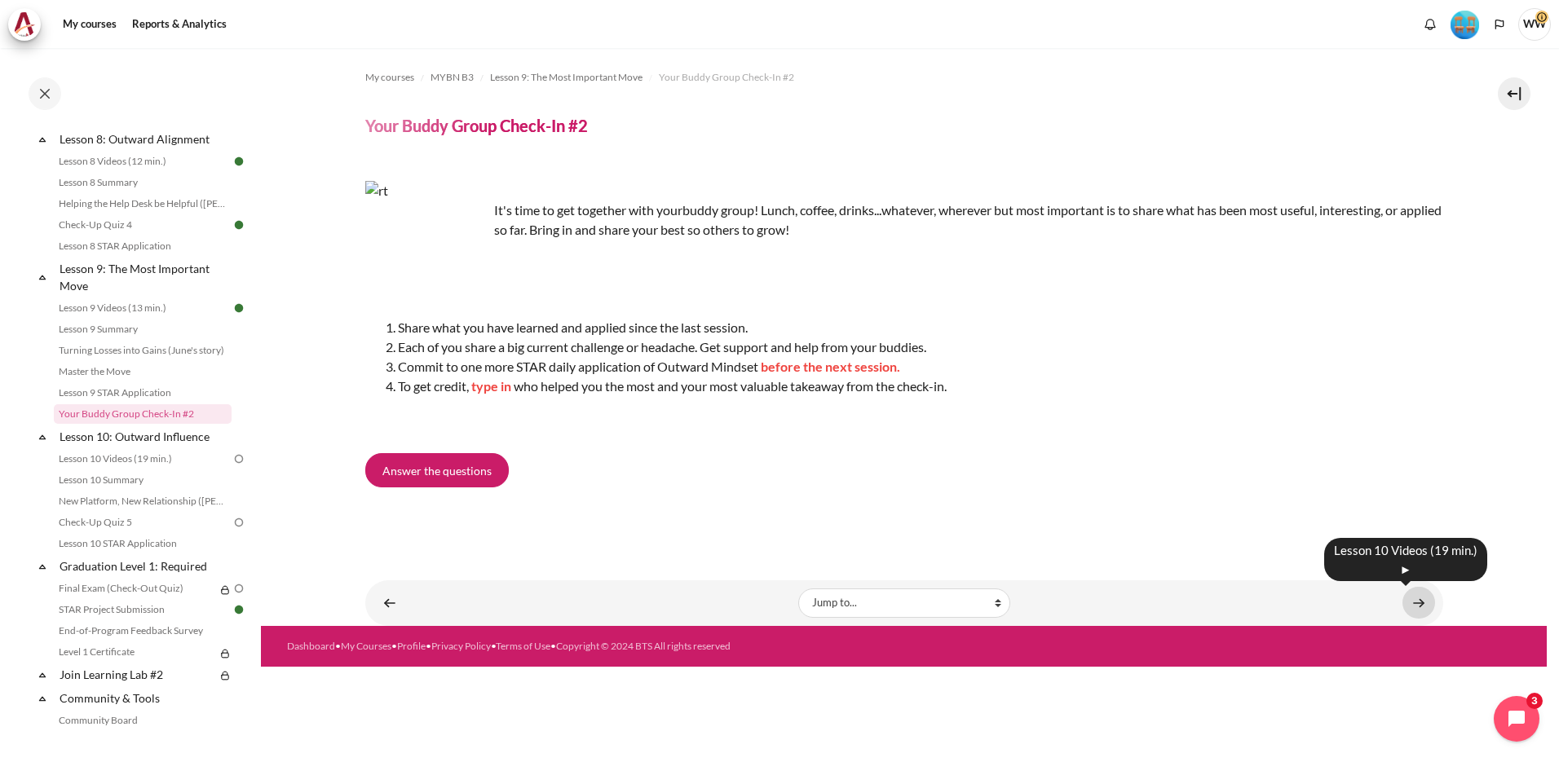
click at [1424, 600] on link "Content" at bounding box center [1418, 603] width 33 height 32
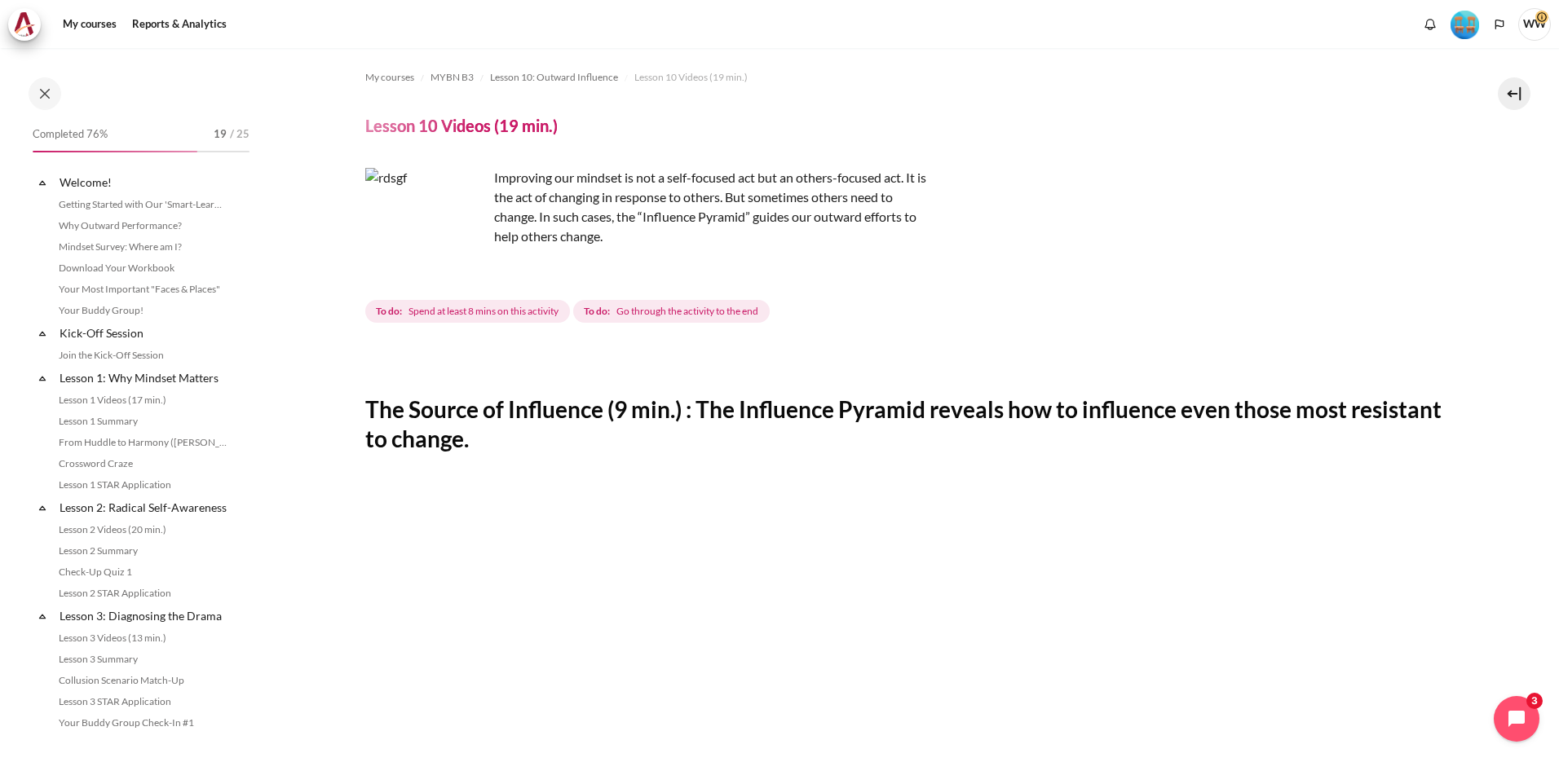
scroll to position [1269, 0]
